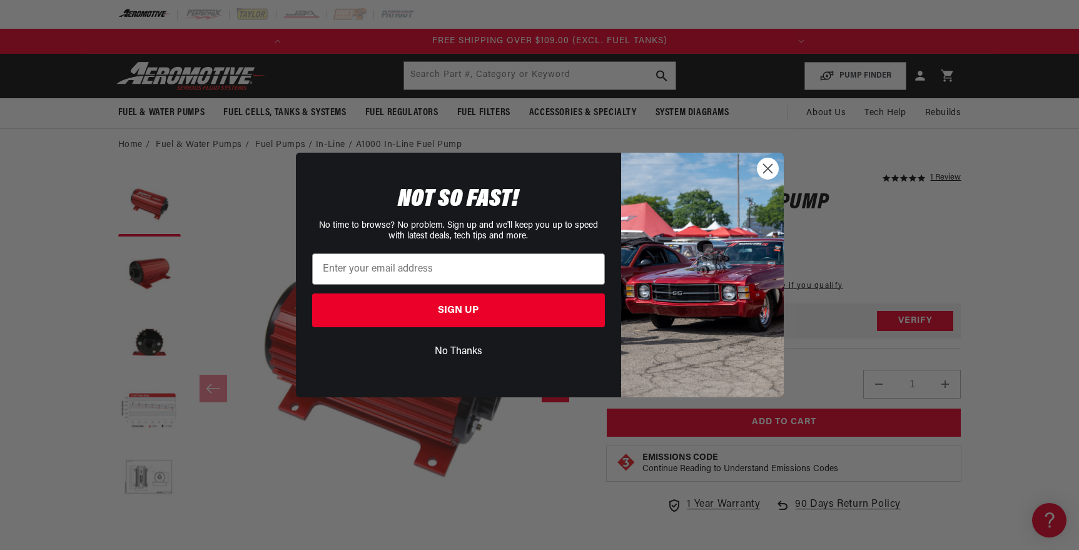
scroll to position [0, 495]
click at [443, 356] on button "No Thanks" at bounding box center [458, 352] width 293 height 24
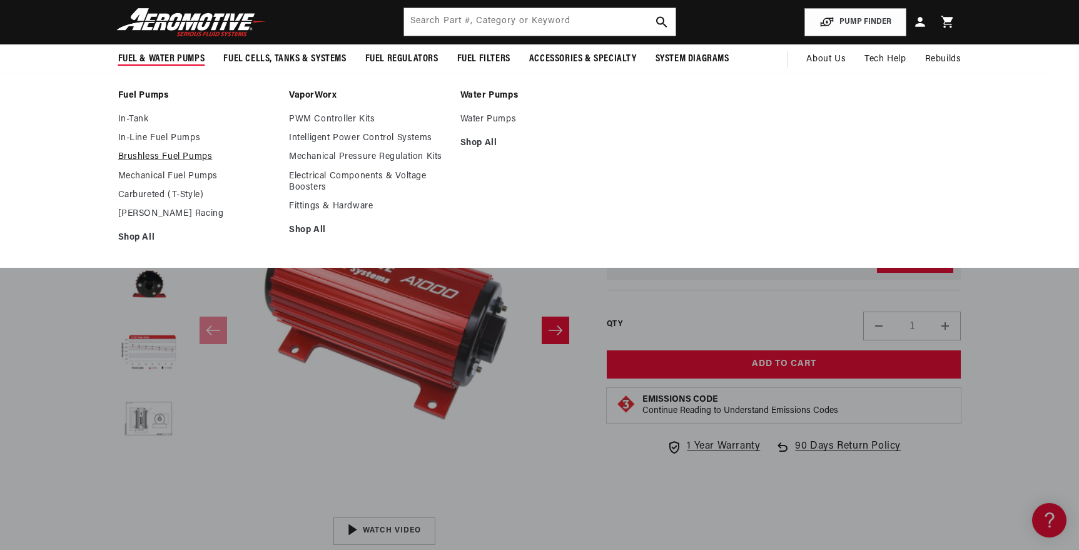
scroll to position [0, 0]
click at [155, 175] on link "Mechanical Fuel Pumps" at bounding box center [197, 176] width 159 height 11
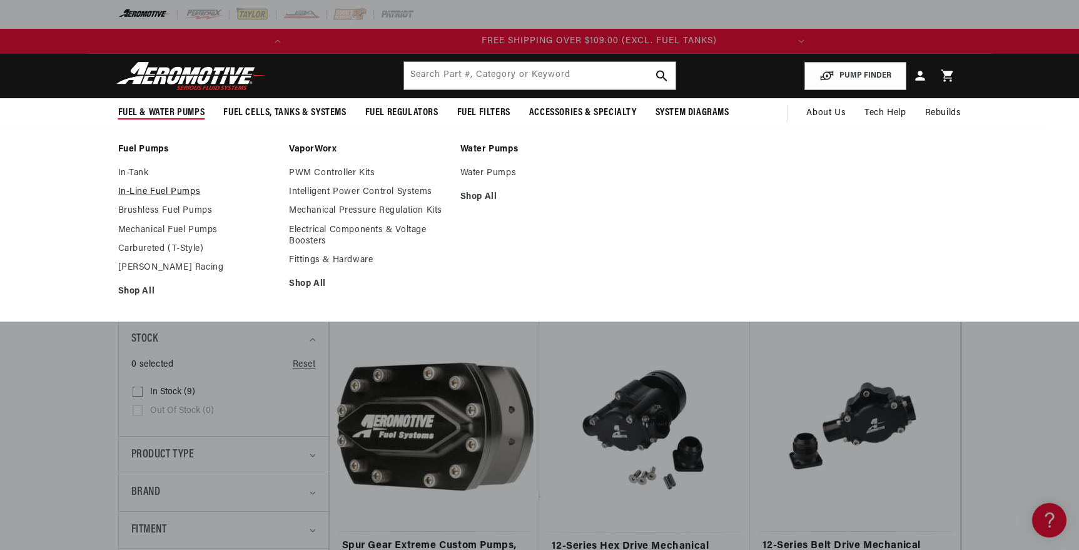
scroll to position [0, 495]
click at [150, 193] on link "In-Line Fuel Pumps" at bounding box center [197, 191] width 159 height 11
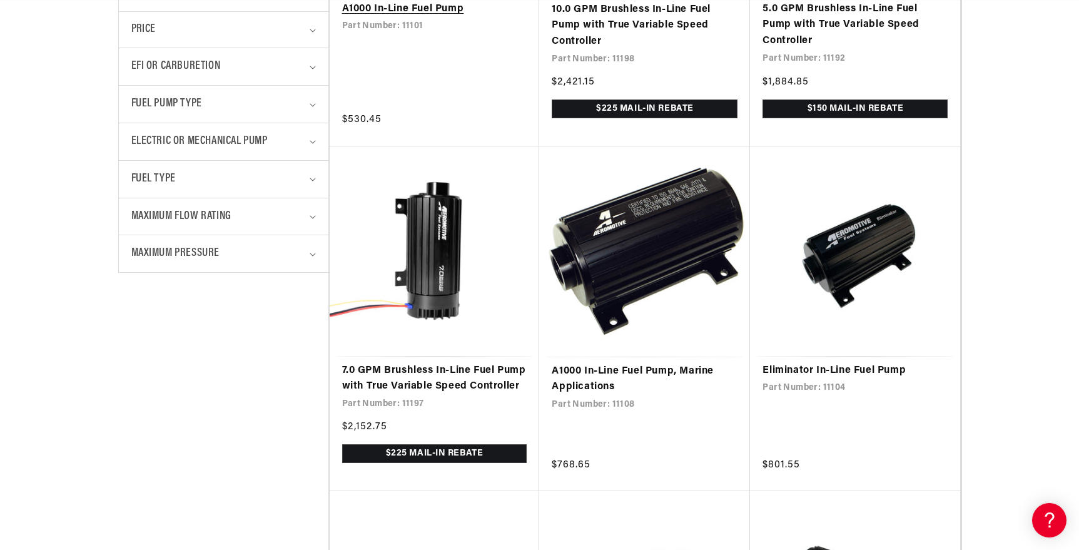
scroll to position [537, 0]
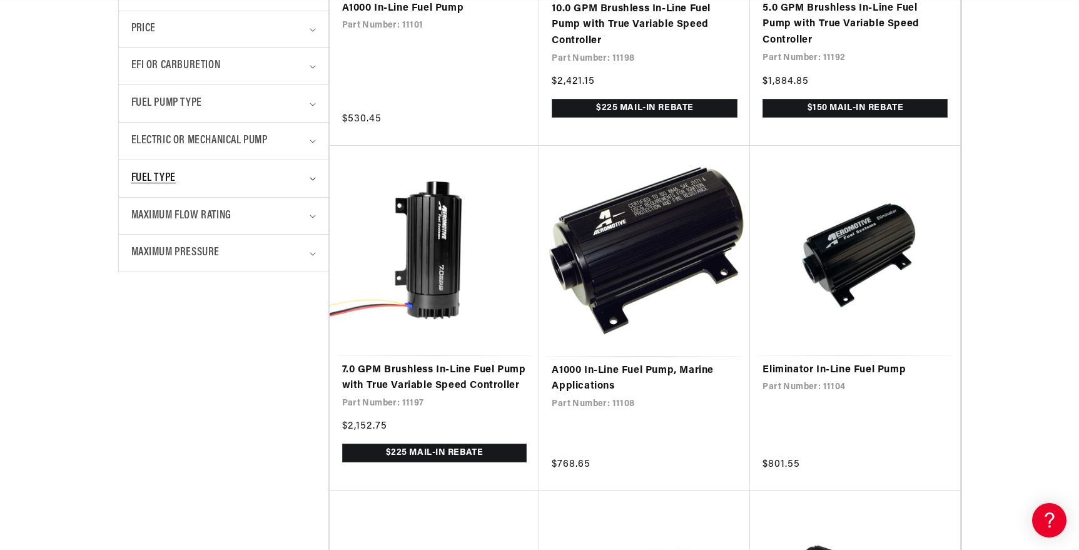
click at [201, 188] on div "Fuel Type" at bounding box center [218, 178] width 174 height 18
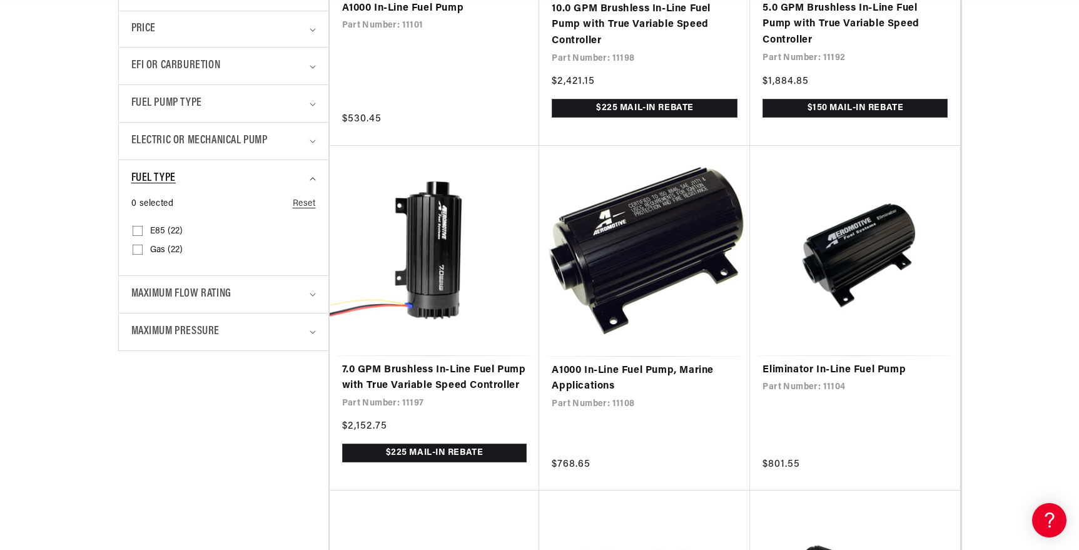
scroll to position [0, 495]
click at [160, 253] on span "Gas (22)" at bounding box center [166, 250] width 33 height 11
click at [143, 253] on input "Gas (22) Gas (22 products)" at bounding box center [138, 252] width 10 height 10
checkbox input "true"
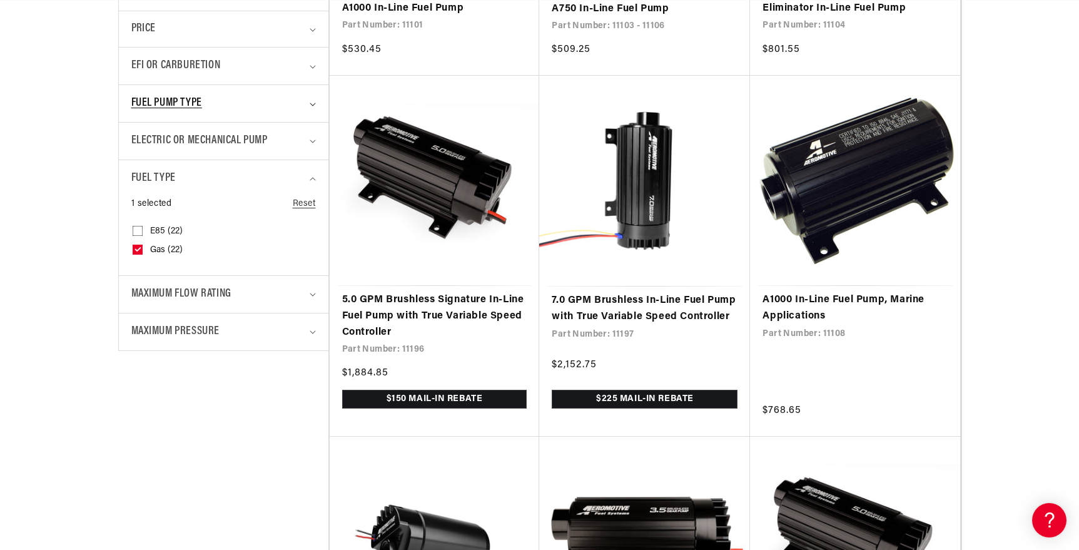
click at [186, 108] on span "Fuel Pump Type" at bounding box center [166, 103] width 71 height 18
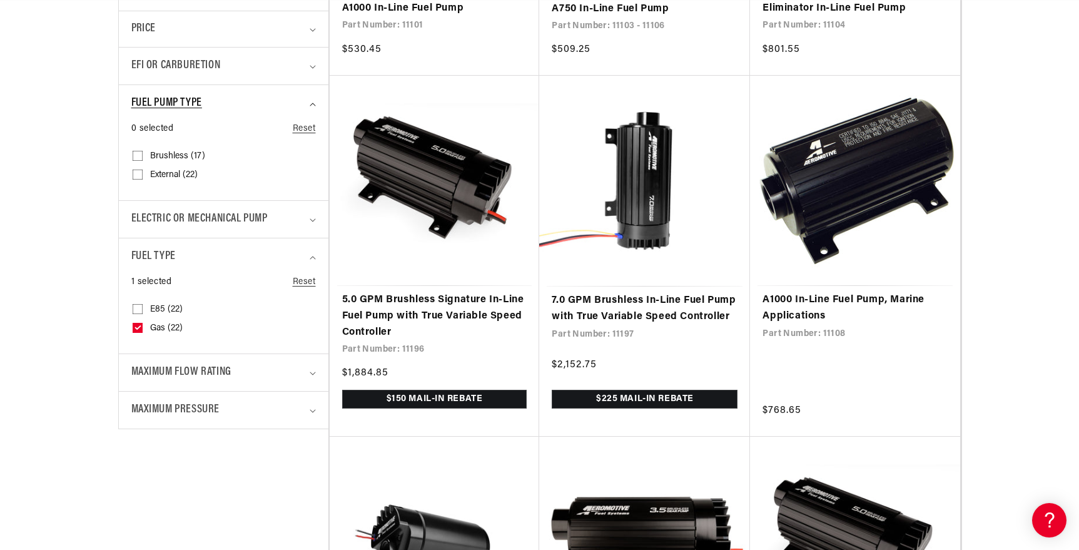
click at [186, 108] on span "Fuel Pump Type" at bounding box center [166, 103] width 71 height 18
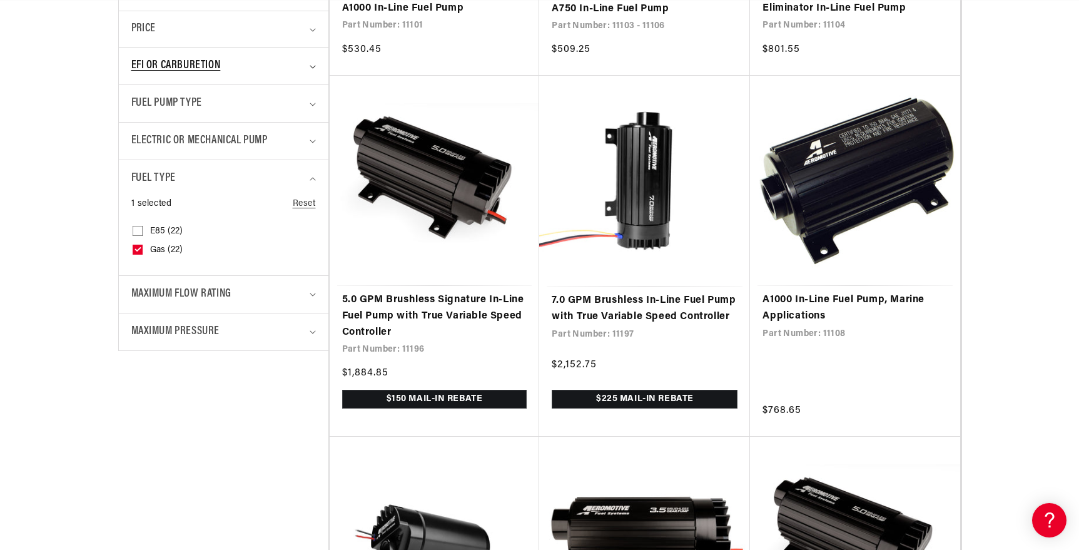
click at [188, 77] on summary "EFI or Carburetion" at bounding box center [223, 66] width 184 height 37
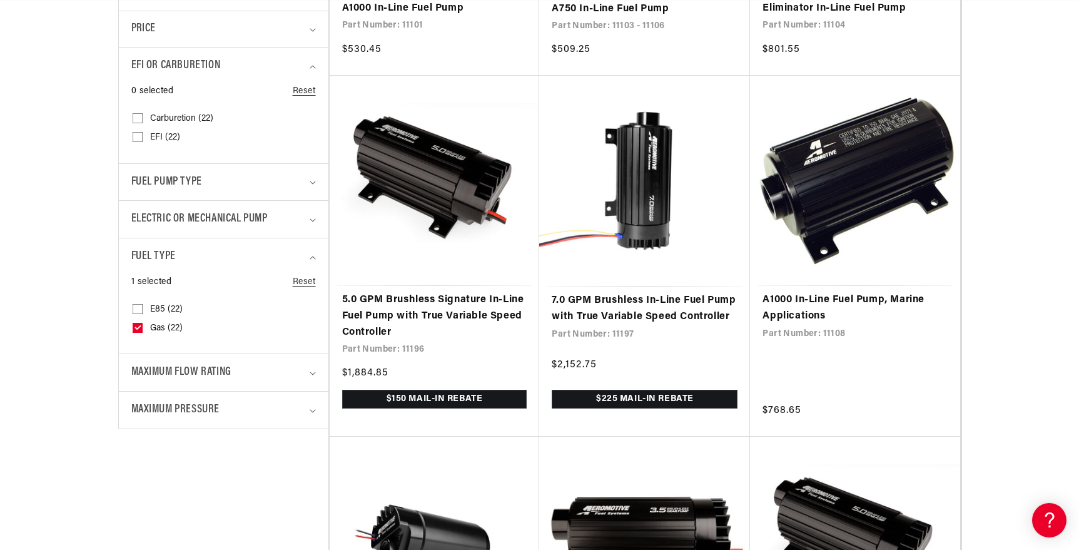
click at [179, 121] on span "Carburetion (22)" at bounding box center [181, 118] width 63 height 11
click at [143, 121] on input "Carburetion (22) Carburetion (22 products)" at bounding box center [138, 121] width 10 height 10
checkbox input "true"
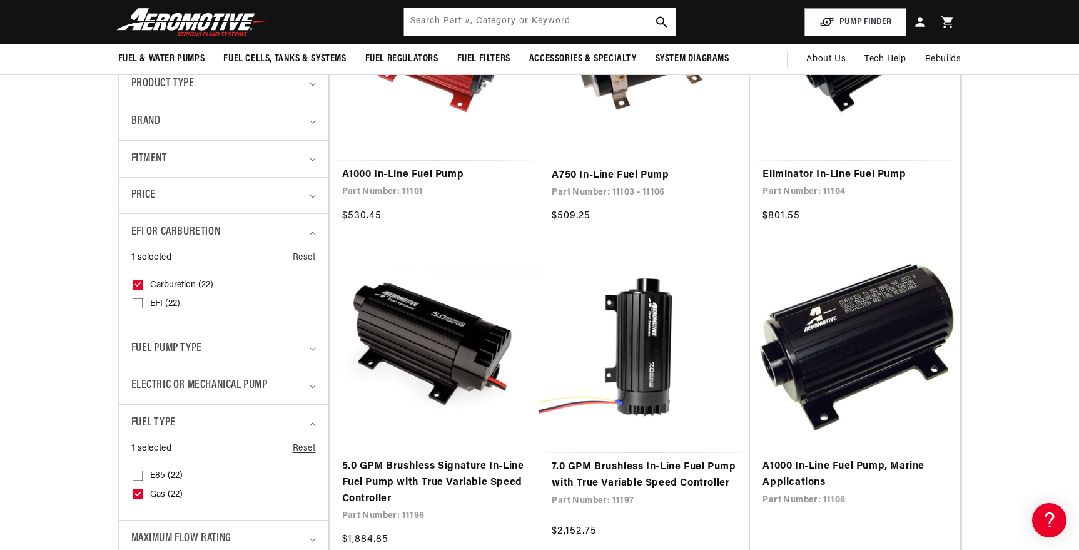
scroll to position [360, 0]
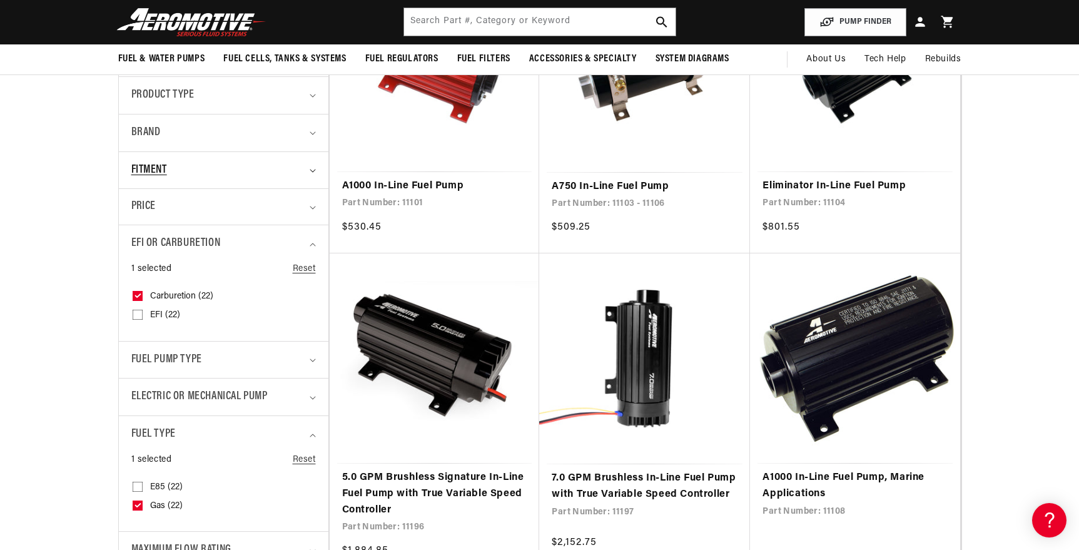
click at [213, 170] on div "Fitment" at bounding box center [218, 170] width 174 height 18
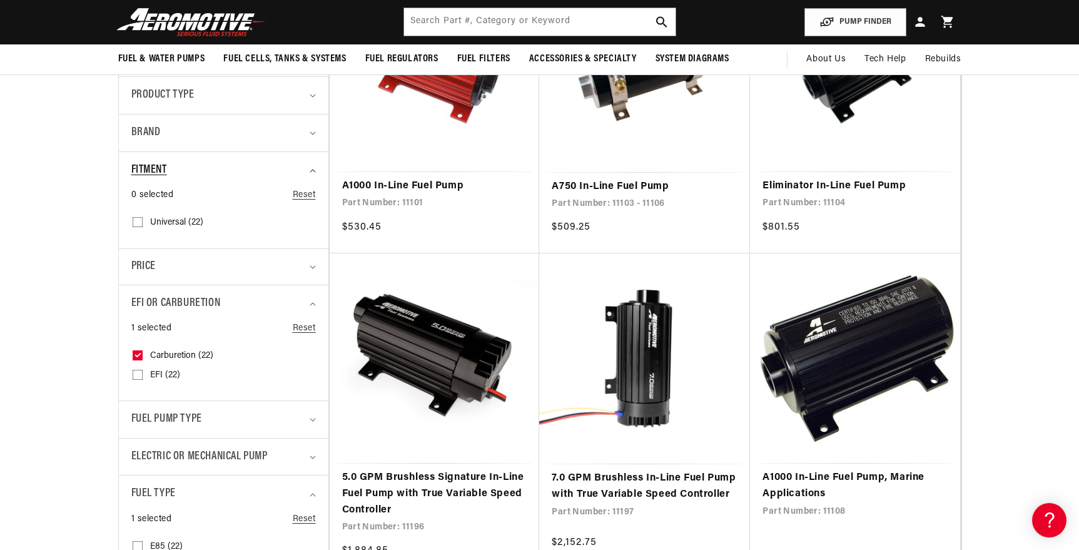
scroll to position [0, 9]
click at [200, 171] on div "Fitment" at bounding box center [218, 170] width 174 height 18
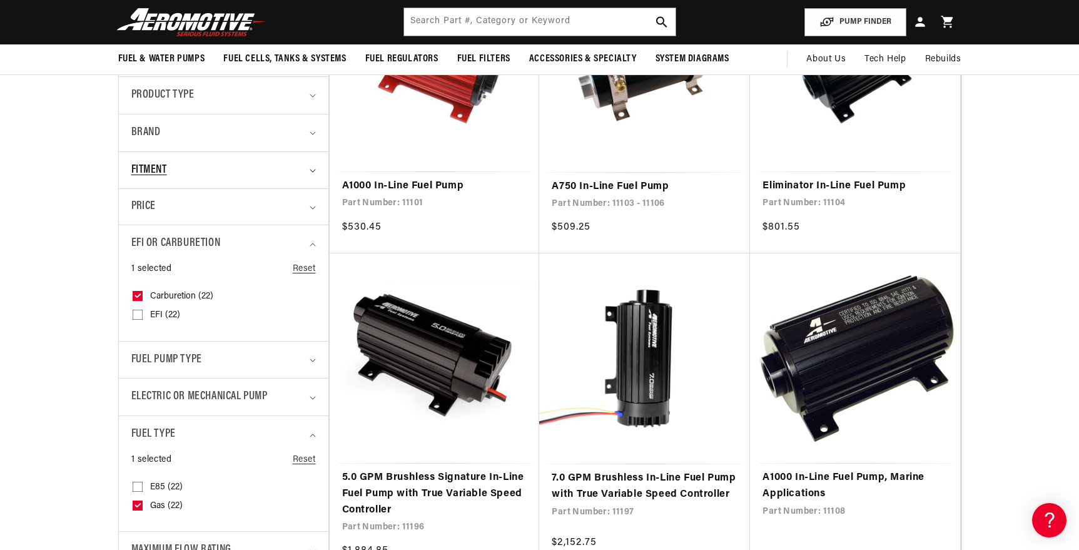
scroll to position [0, 0]
click at [204, 136] on div "Brand" at bounding box center [218, 133] width 174 height 18
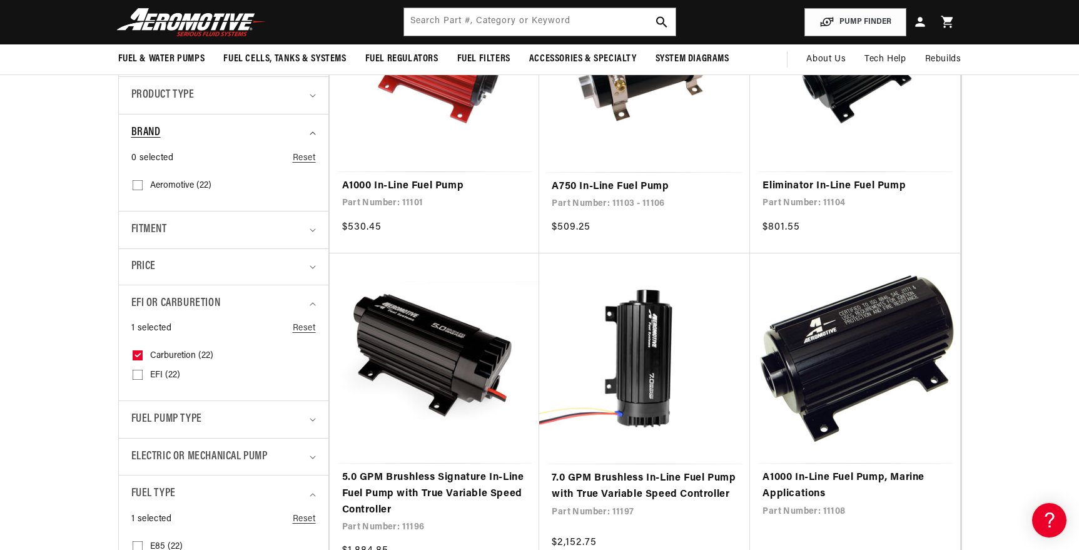
click at [204, 136] on div "Brand" at bounding box center [218, 133] width 174 height 18
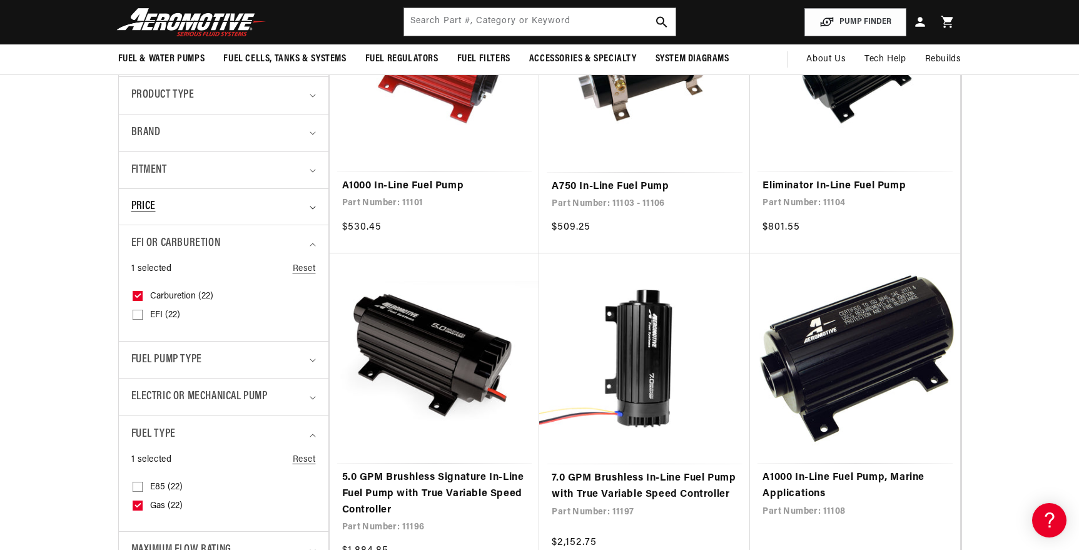
click at [188, 208] on div "Price" at bounding box center [218, 206] width 174 height 17
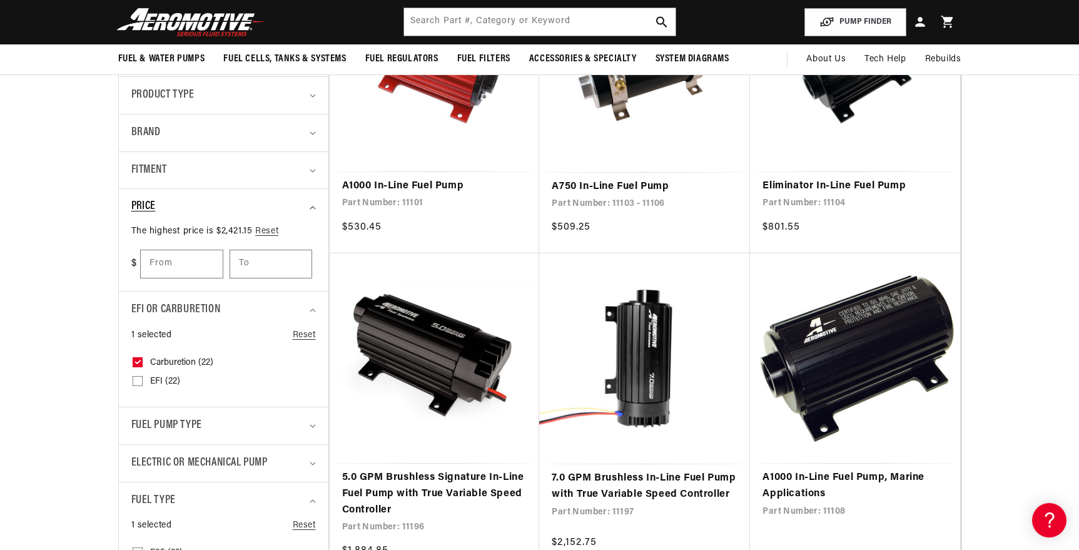
click at [188, 208] on div "Price" at bounding box center [218, 206] width 174 height 17
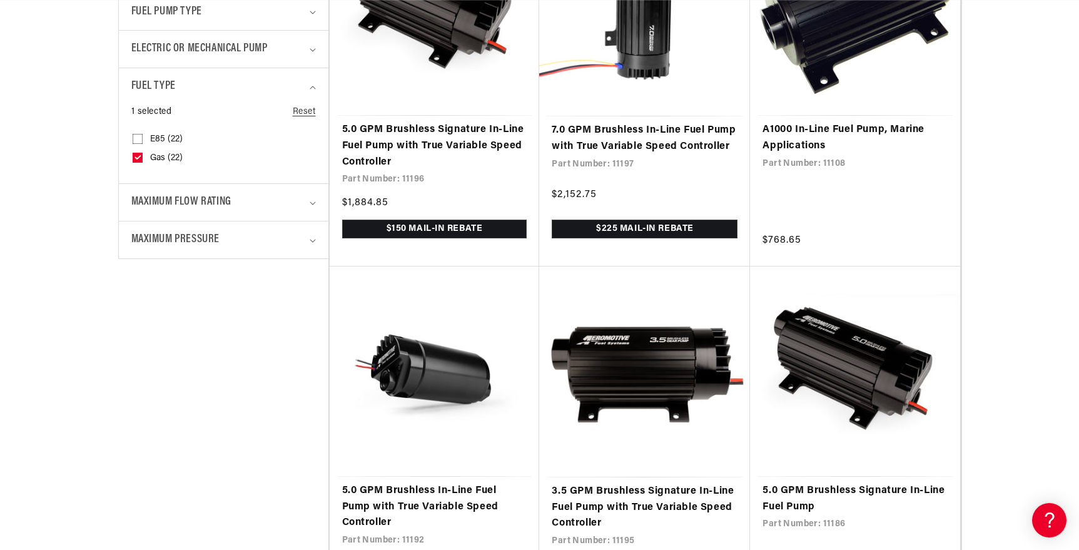
scroll to position [0, 9]
click at [207, 203] on span "Maximum Flow Rating" at bounding box center [181, 202] width 100 height 18
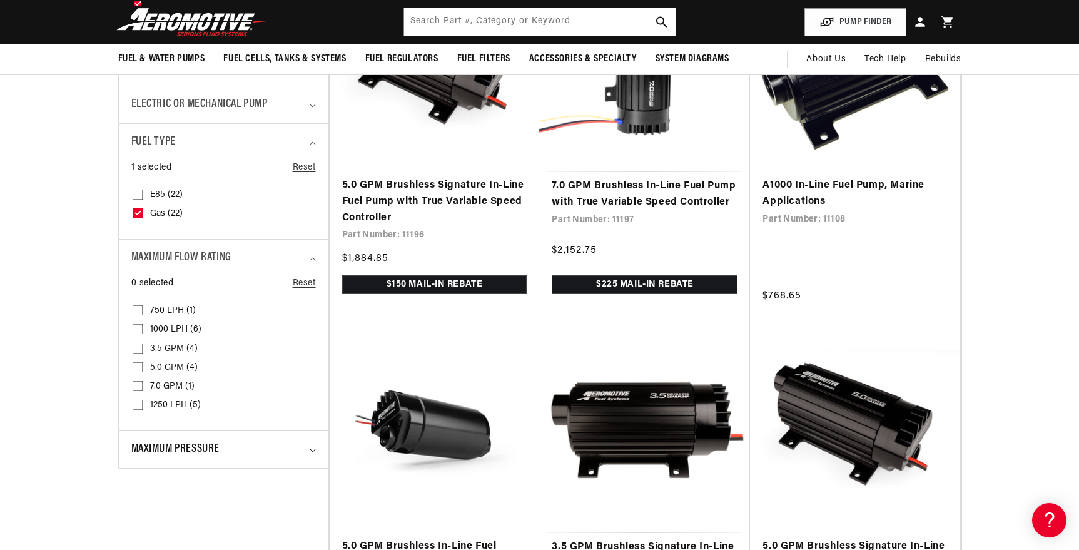
click at [247, 449] on div "Maximum Pressure" at bounding box center [218, 449] width 174 height 18
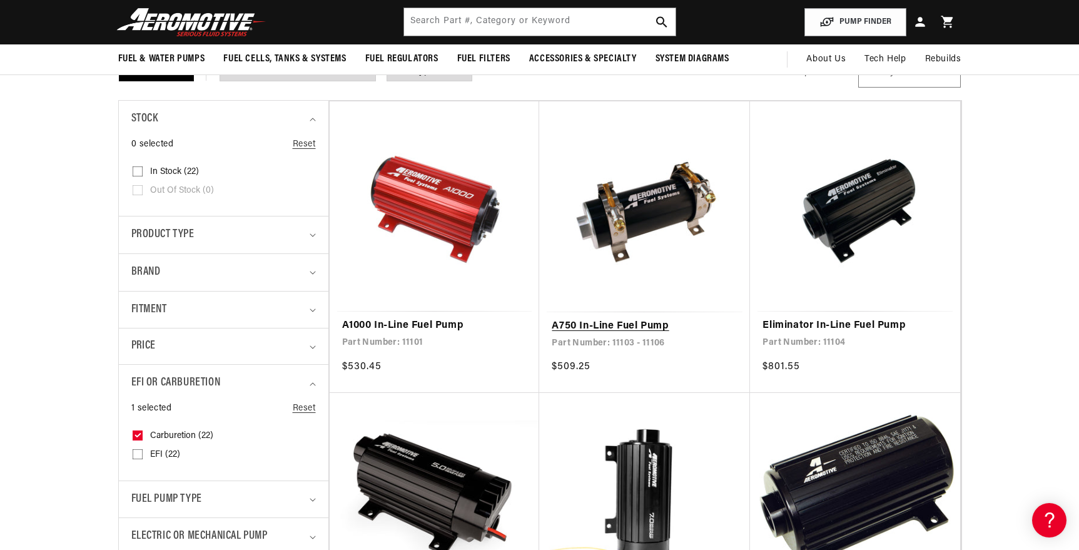
click at [636, 318] on link "A750 In-Line Fuel Pump" at bounding box center [645, 326] width 186 height 16
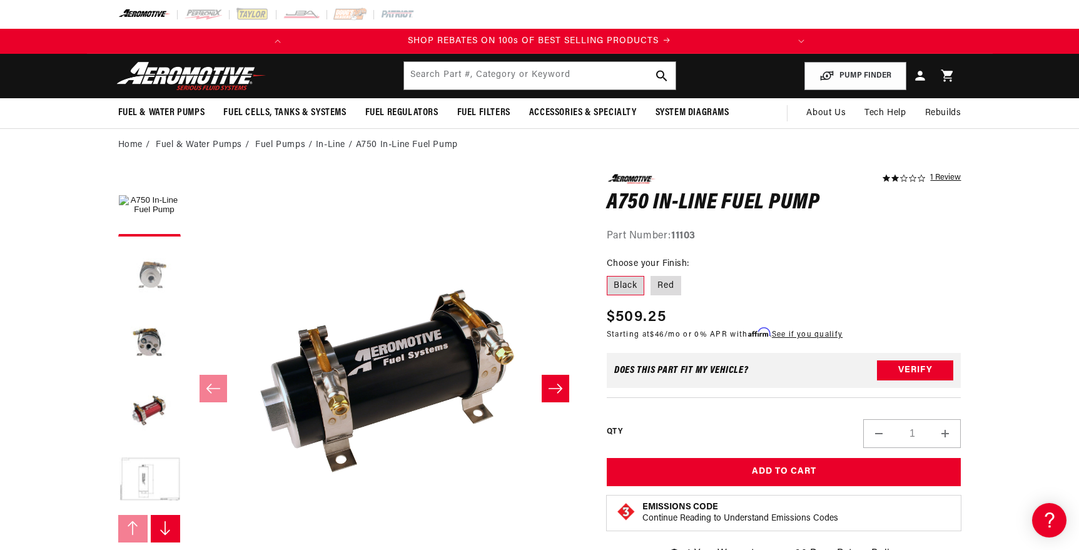
click at [158, 278] on button "Load image 2 in gallery view" at bounding box center [149, 274] width 63 height 63
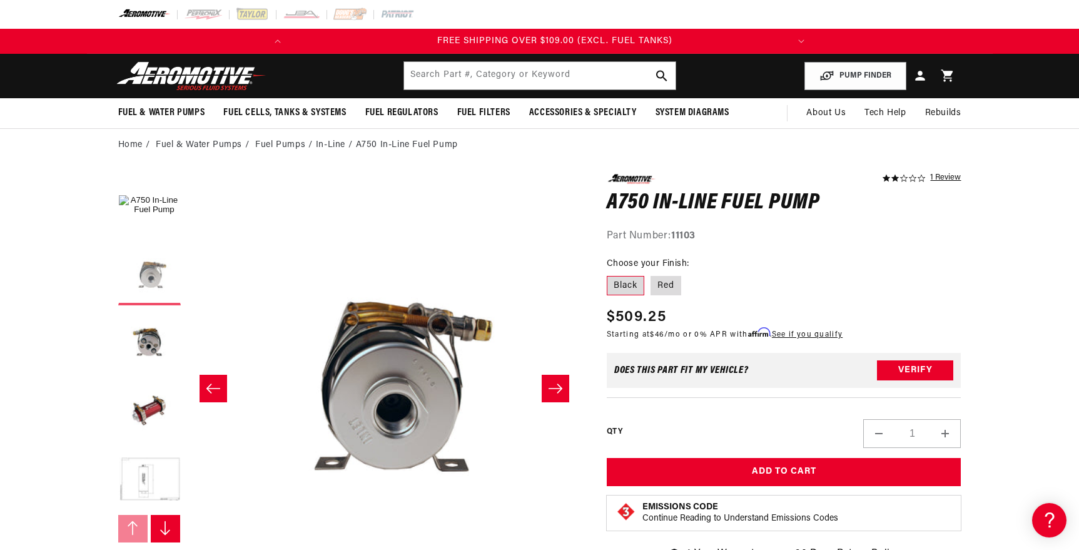
scroll to position [0, 495]
click at [156, 328] on button "Load image 3 in gallery view" at bounding box center [149, 342] width 63 height 63
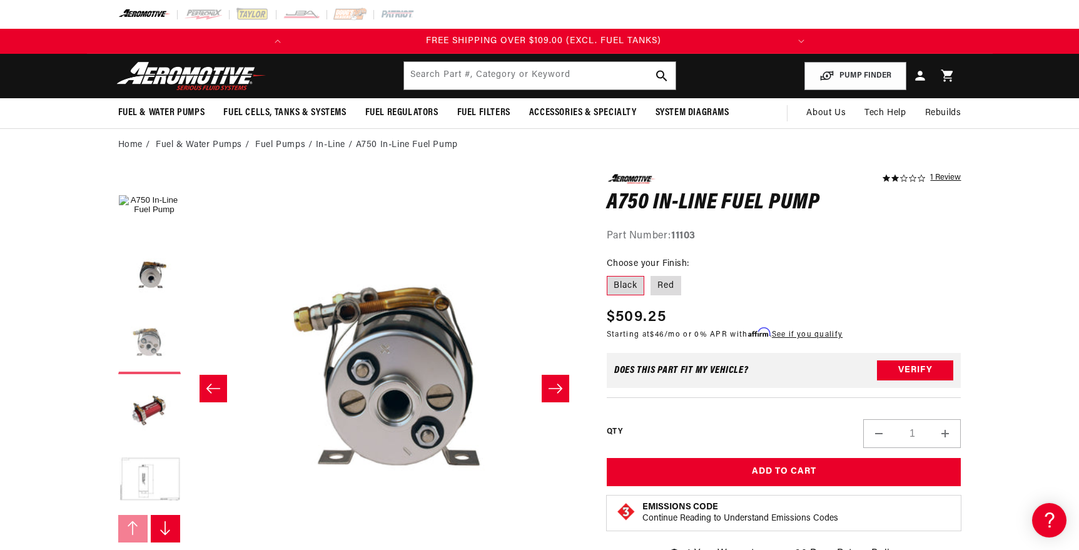
scroll to position [0, 790]
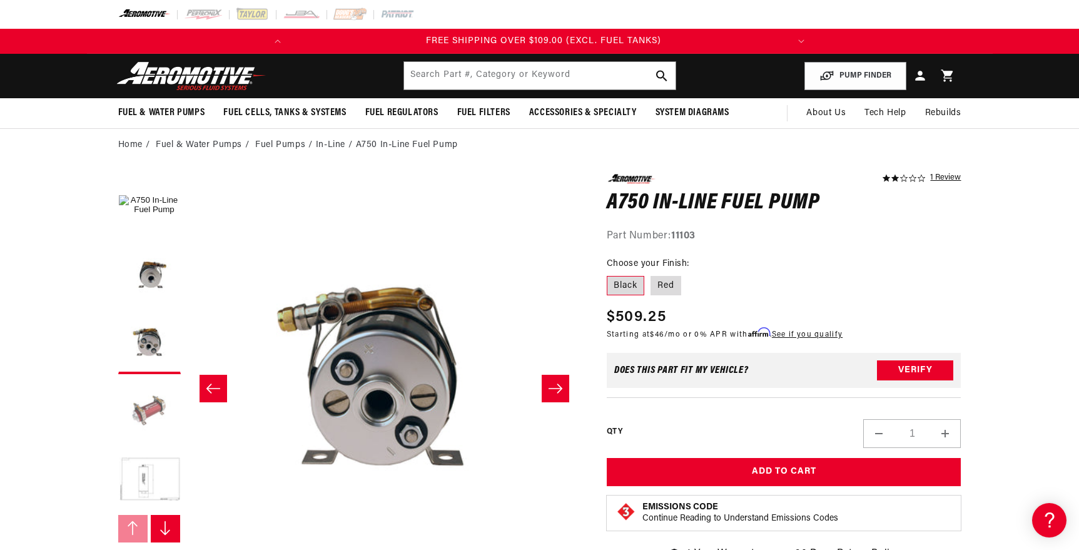
click at [156, 398] on button "Load image 4 in gallery view" at bounding box center [149, 411] width 63 height 63
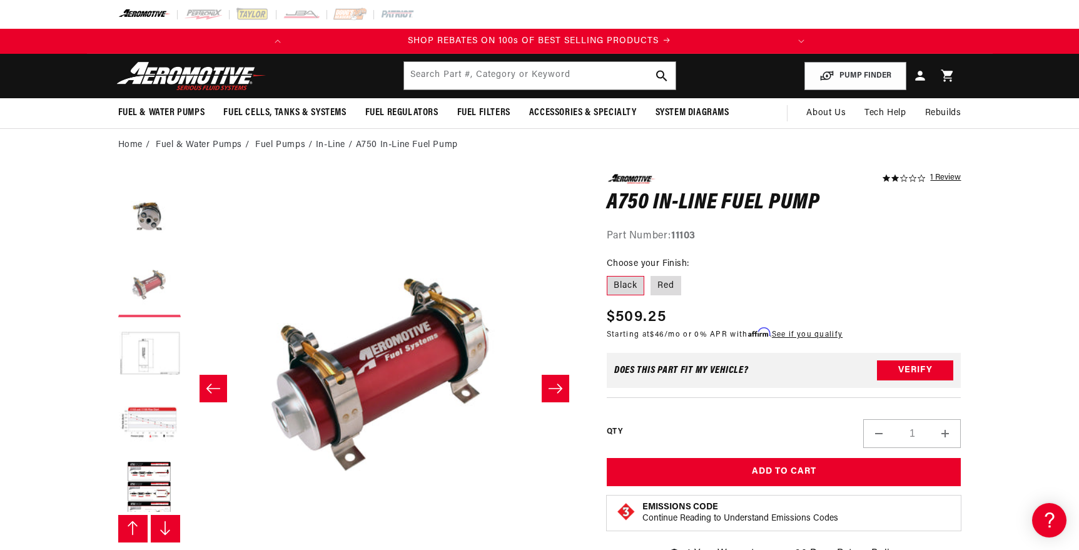
scroll to position [138, 0]
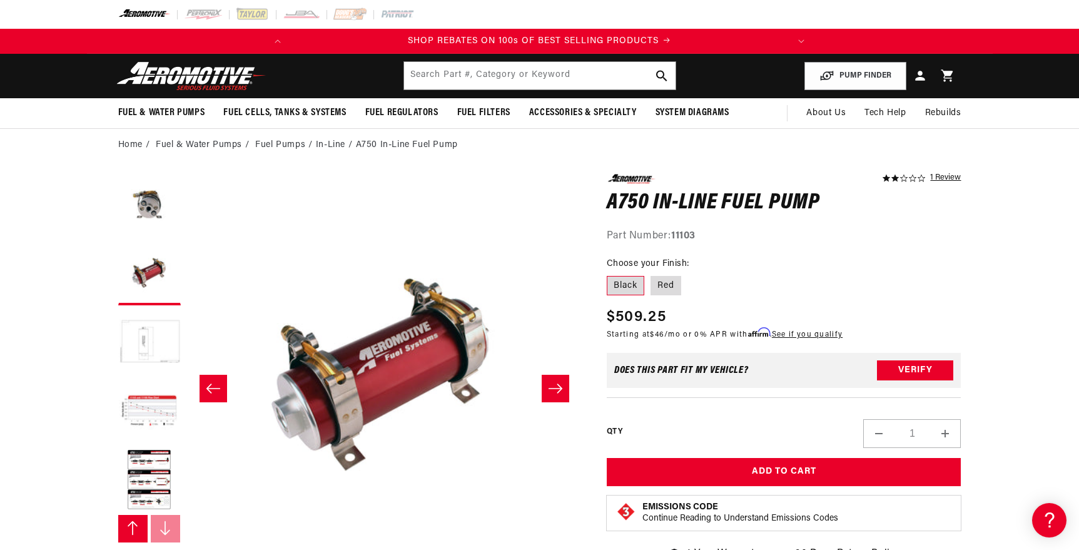
click at [150, 336] on button "Load image 5 in gallery view" at bounding box center [149, 342] width 63 height 63
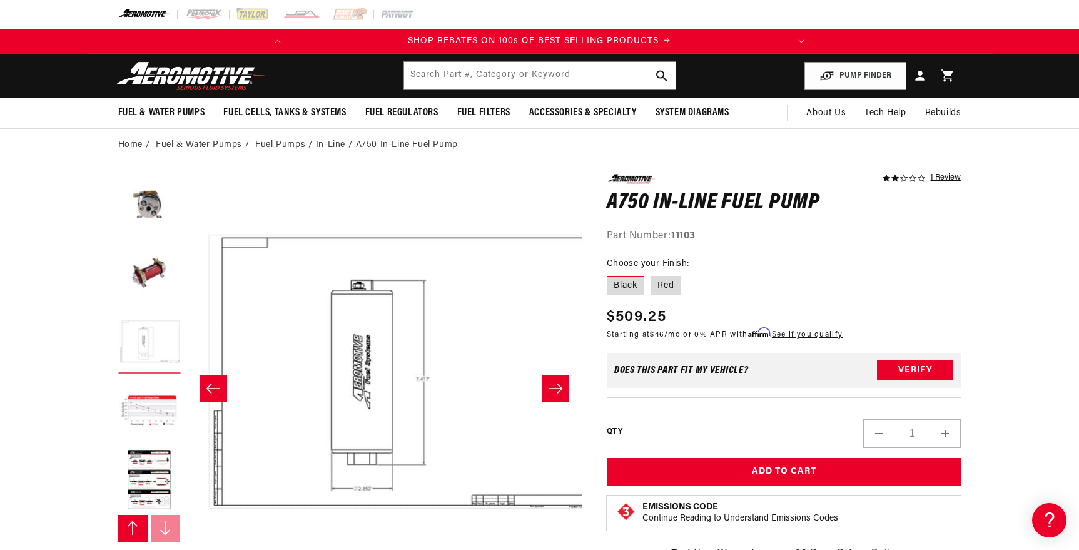
scroll to position [0, 1579]
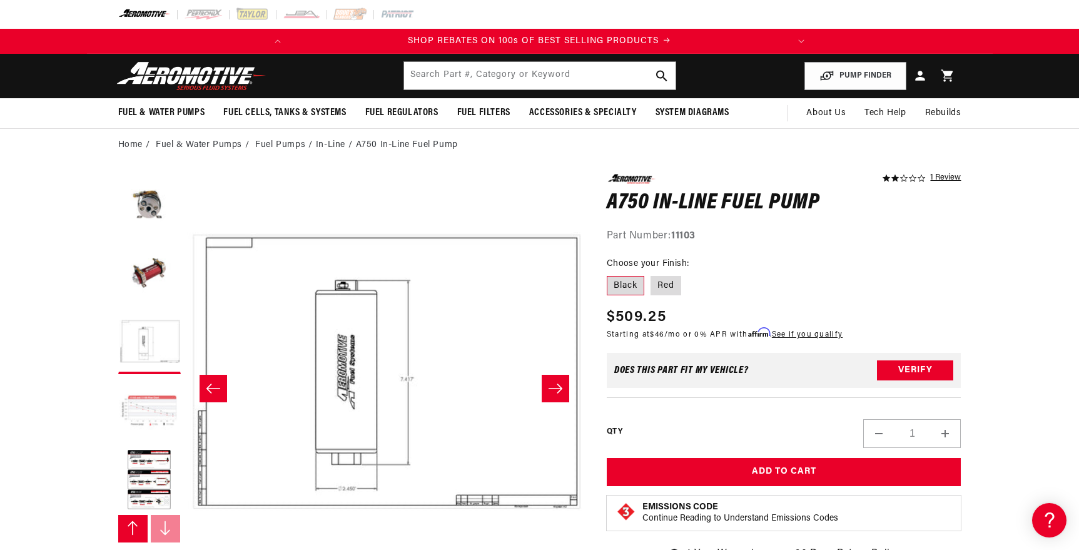
click at [154, 407] on button "Load image 6 in gallery view" at bounding box center [149, 411] width 63 height 63
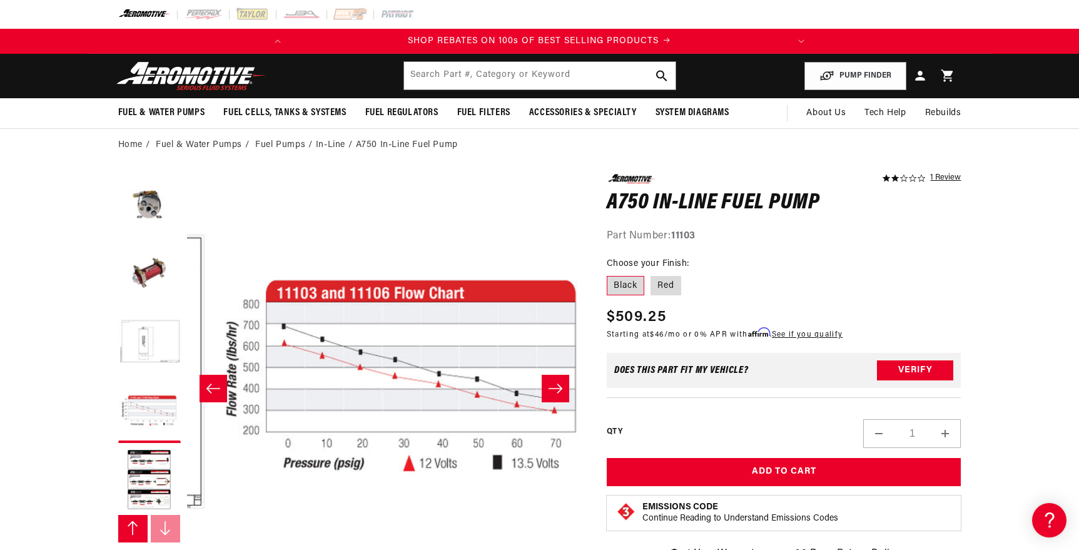
scroll to position [0, 0]
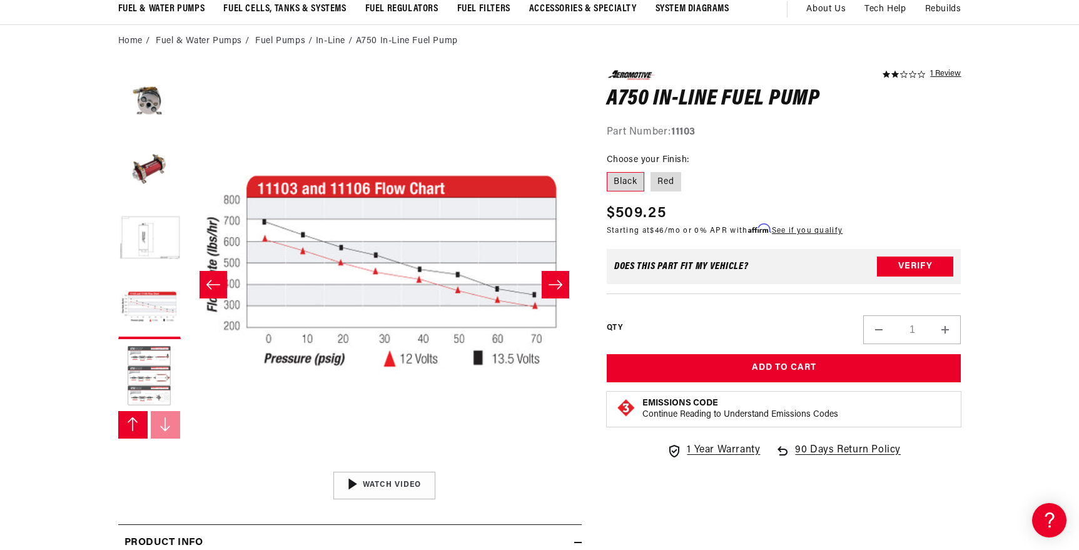
click at [166, 386] on button "Load image 7 in gallery view" at bounding box center [149, 376] width 63 height 63
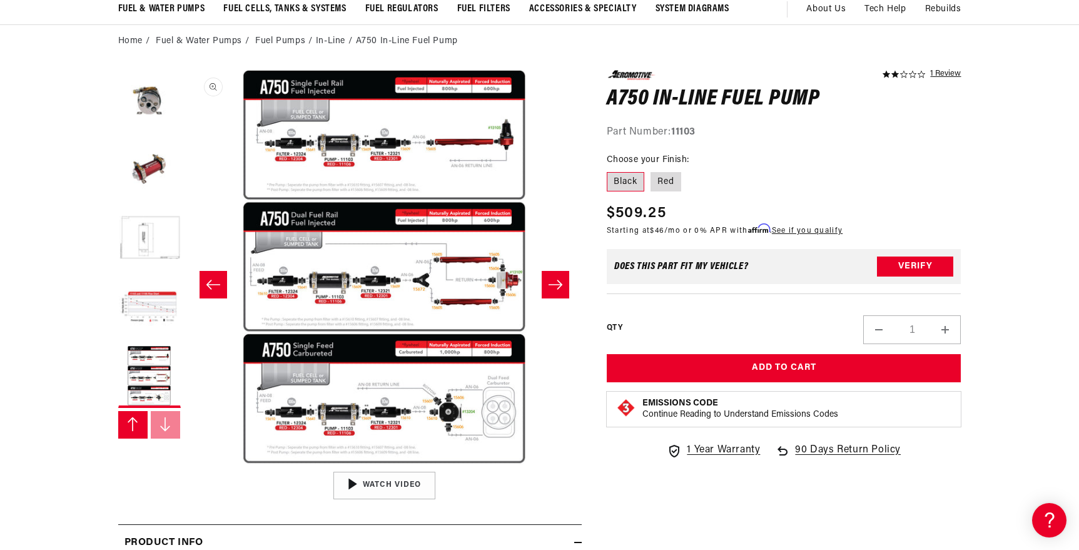
click at [187, 465] on button "Open media 7 in modal" at bounding box center [187, 465] width 0 height 0
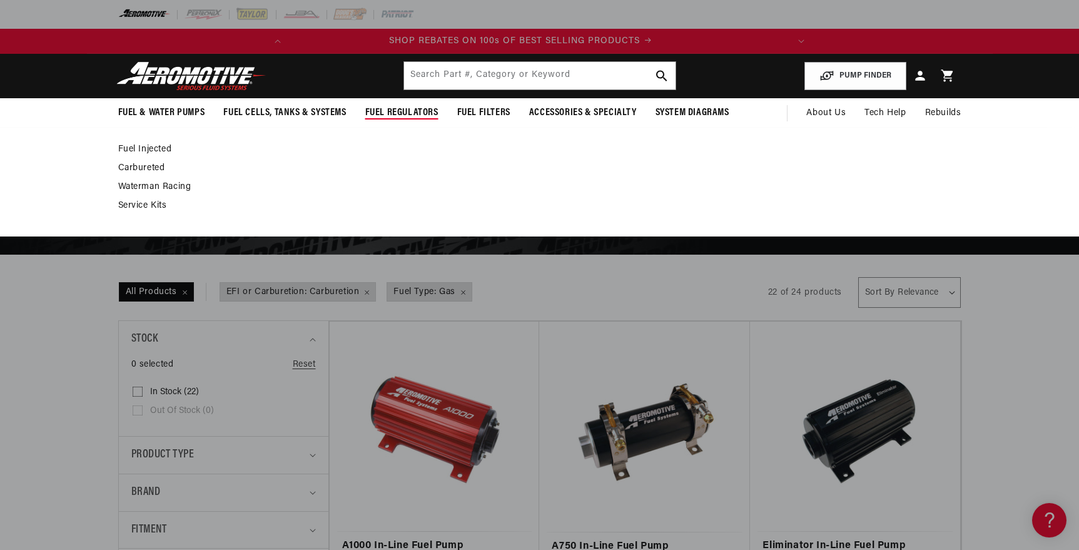
click at [149, 171] on link "Carbureted" at bounding box center [533, 168] width 831 height 11
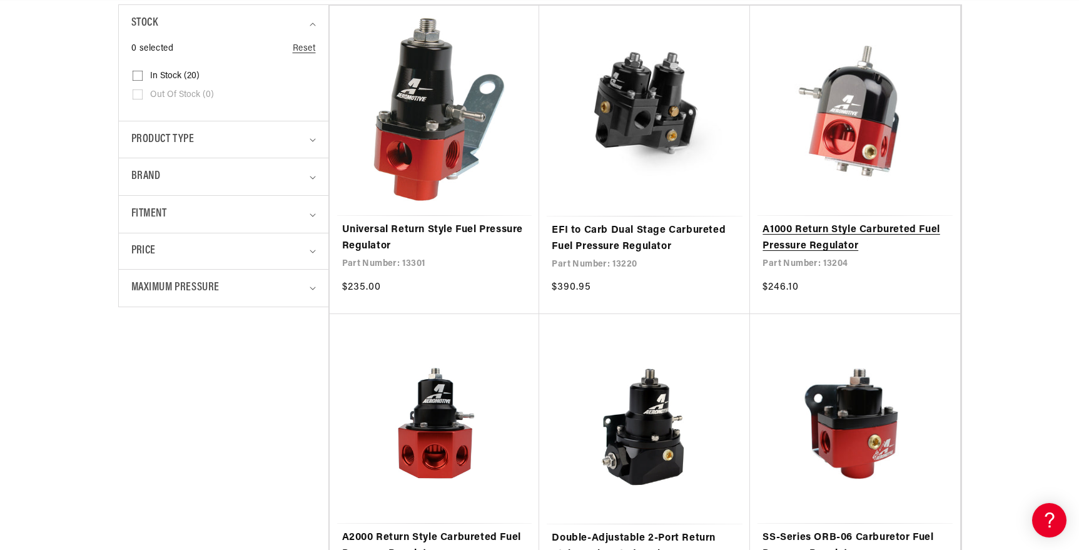
scroll to position [0, 495]
click at [817, 227] on link "A1000 Return Style Carbureted Fuel Pressure Regulator" at bounding box center [854, 238] width 185 height 32
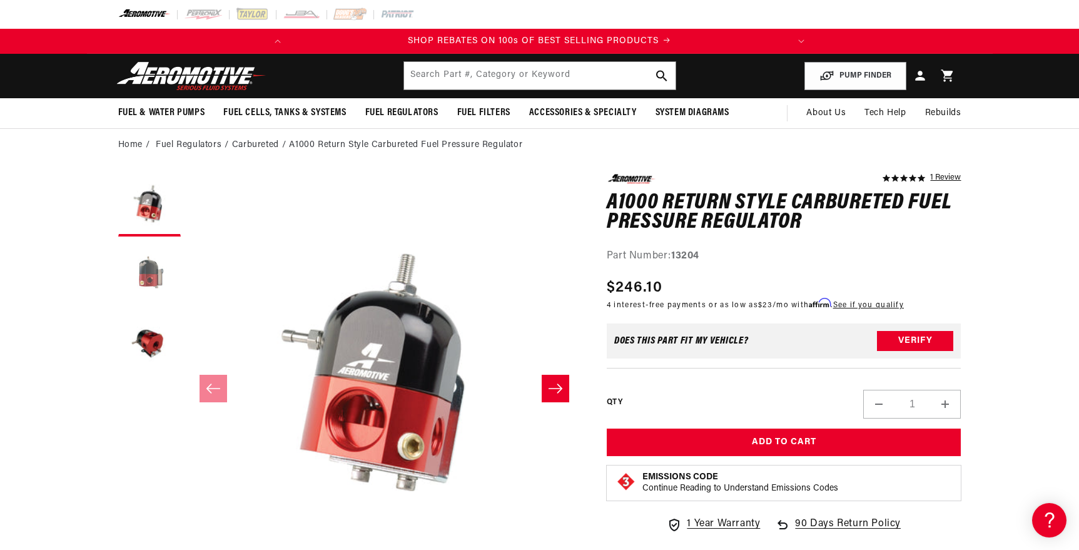
click at [146, 274] on button "Load image 2 in gallery view" at bounding box center [149, 274] width 63 height 63
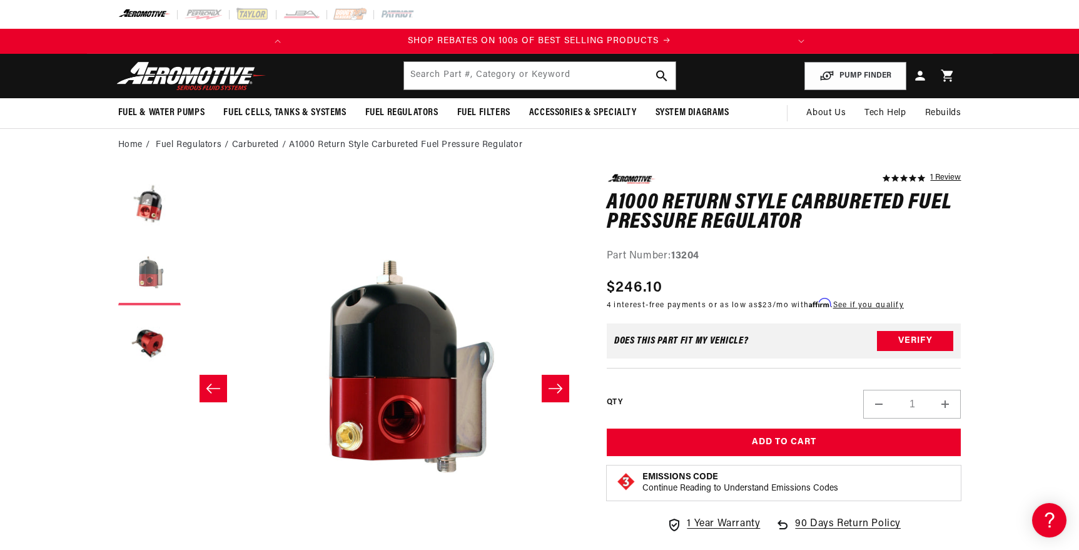
scroll to position [0, 395]
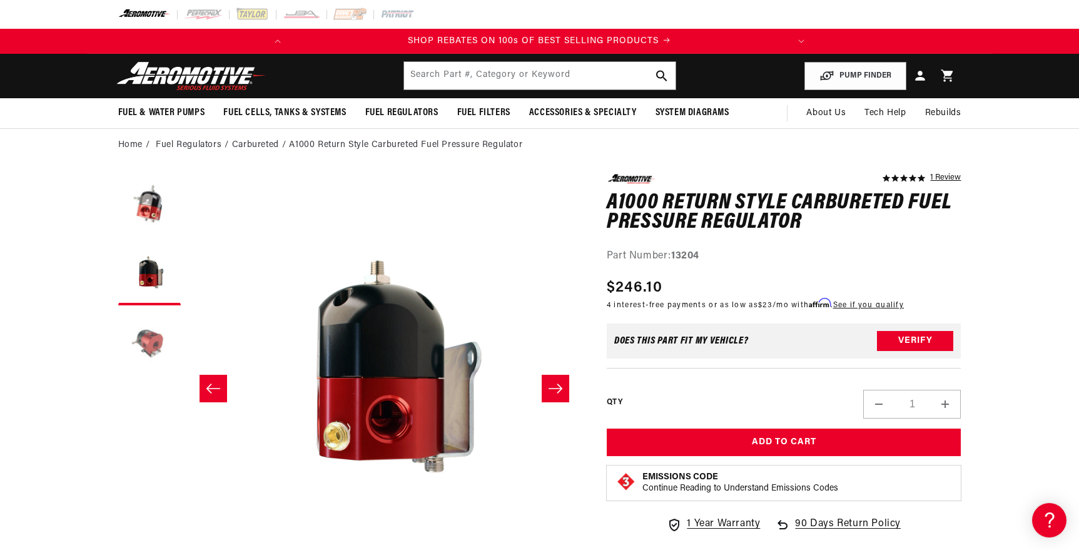
click at [149, 338] on button "Load image 3 in gallery view" at bounding box center [149, 342] width 63 height 63
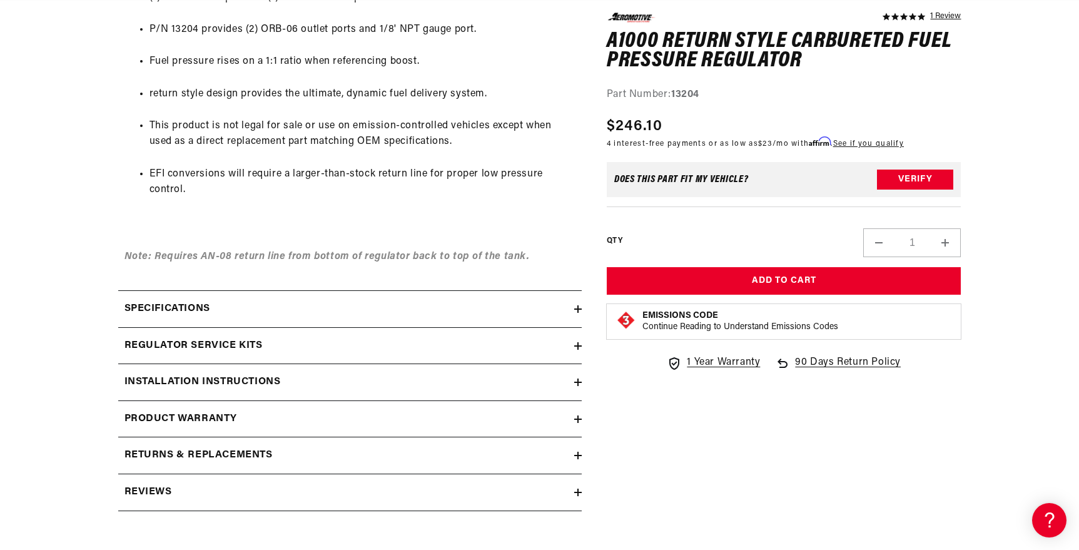
scroll to position [814, 0]
click at [350, 316] on summary "Specifications" at bounding box center [349, 307] width 463 height 36
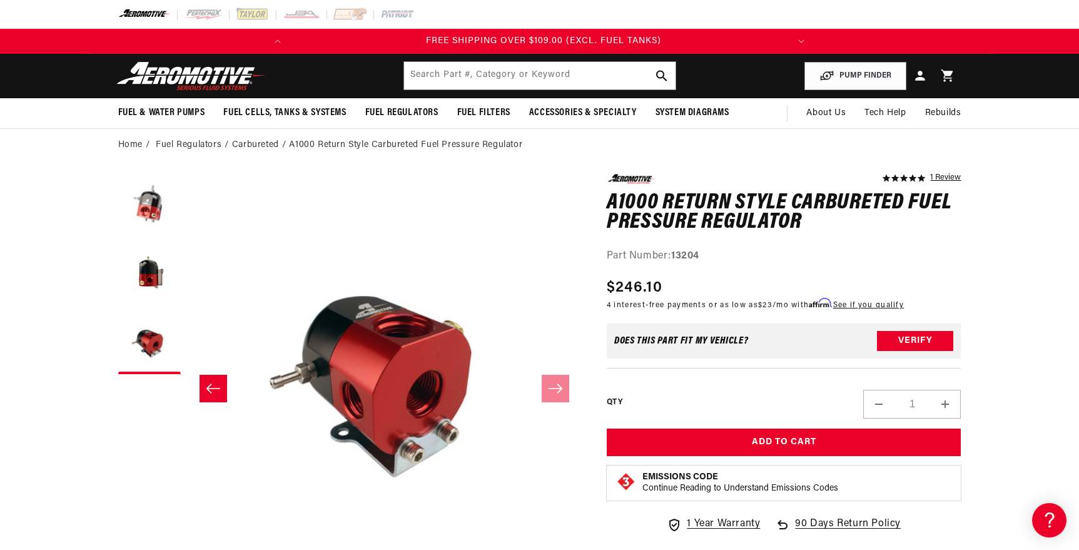
scroll to position [0, 495]
